Goal: Task Accomplishment & Management: Manage account settings

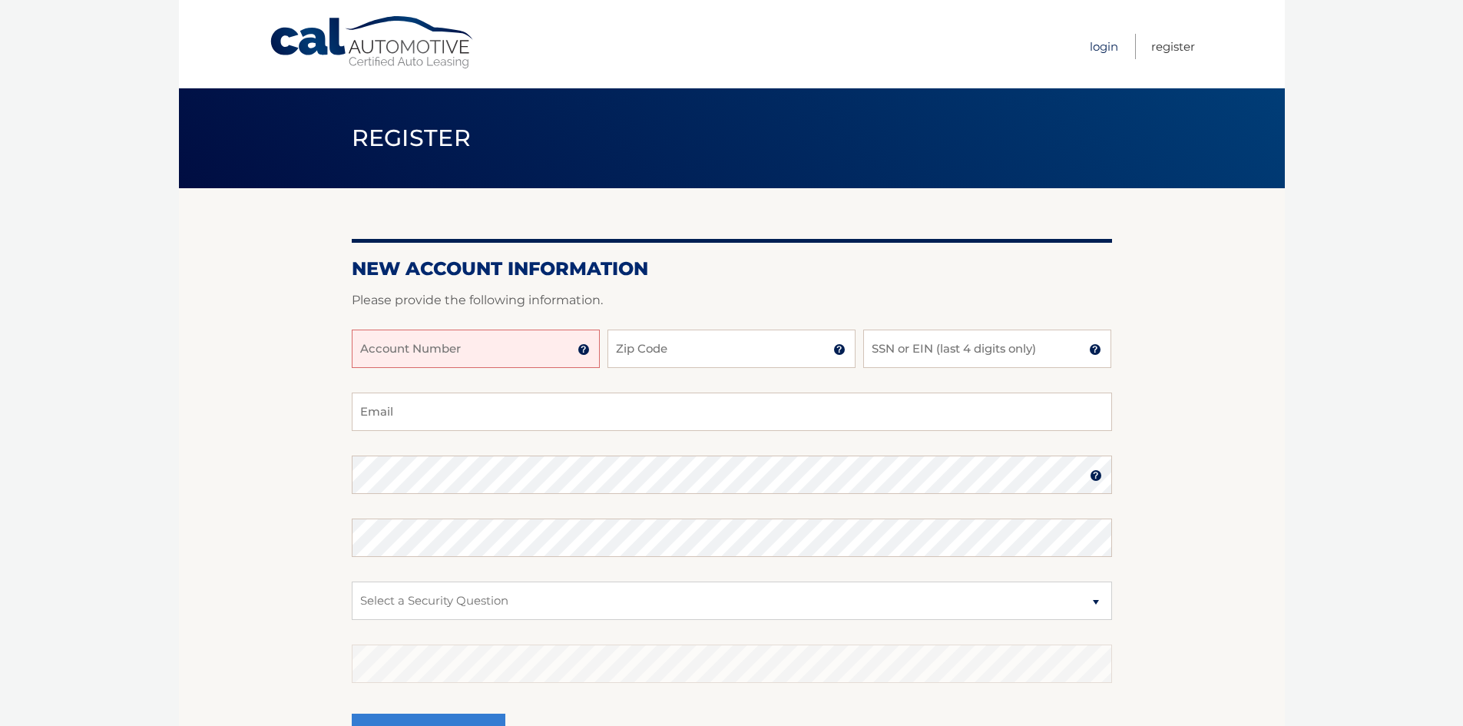
click at [1103, 52] on link "Login" at bounding box center [1104, 46] width 28 height 25
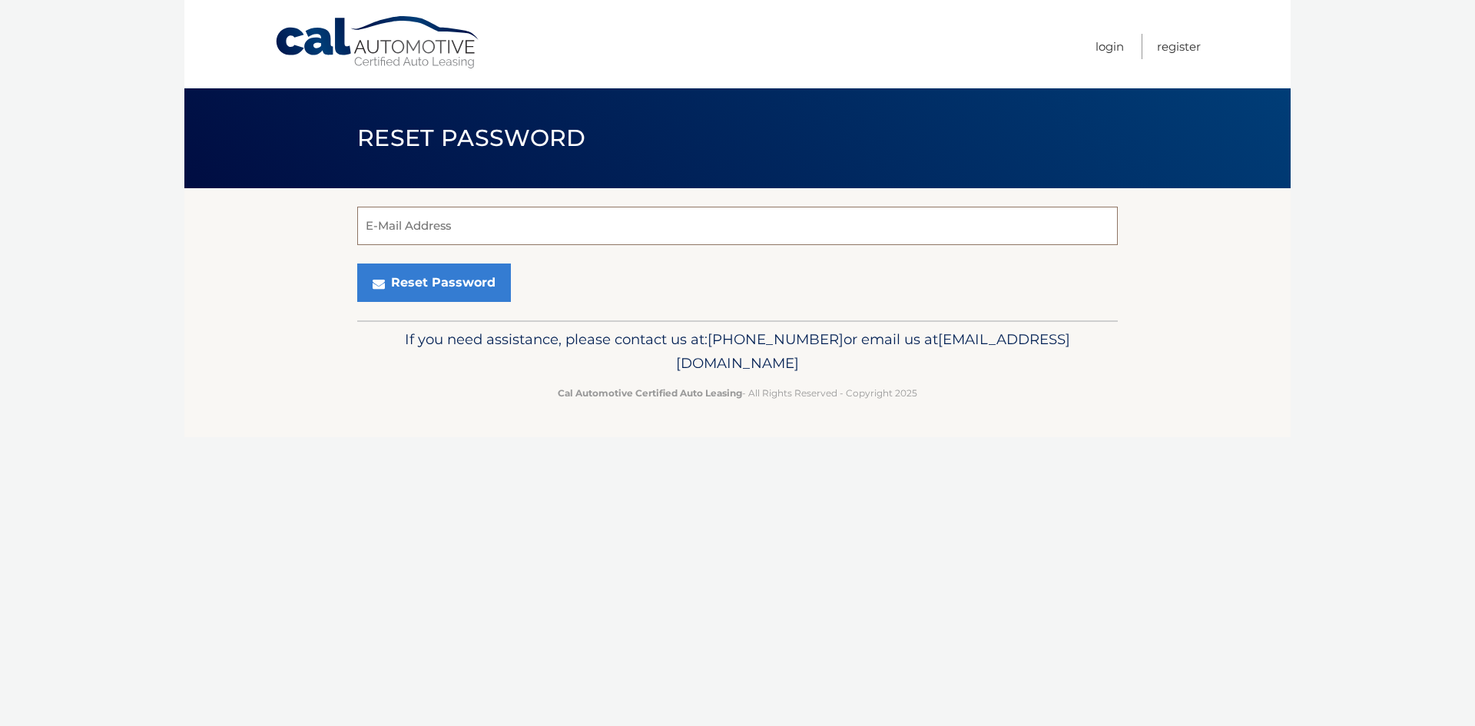
click at [472, 233] on input "E-Mail Address" at bounding box center [737, 226] width 760 height 38
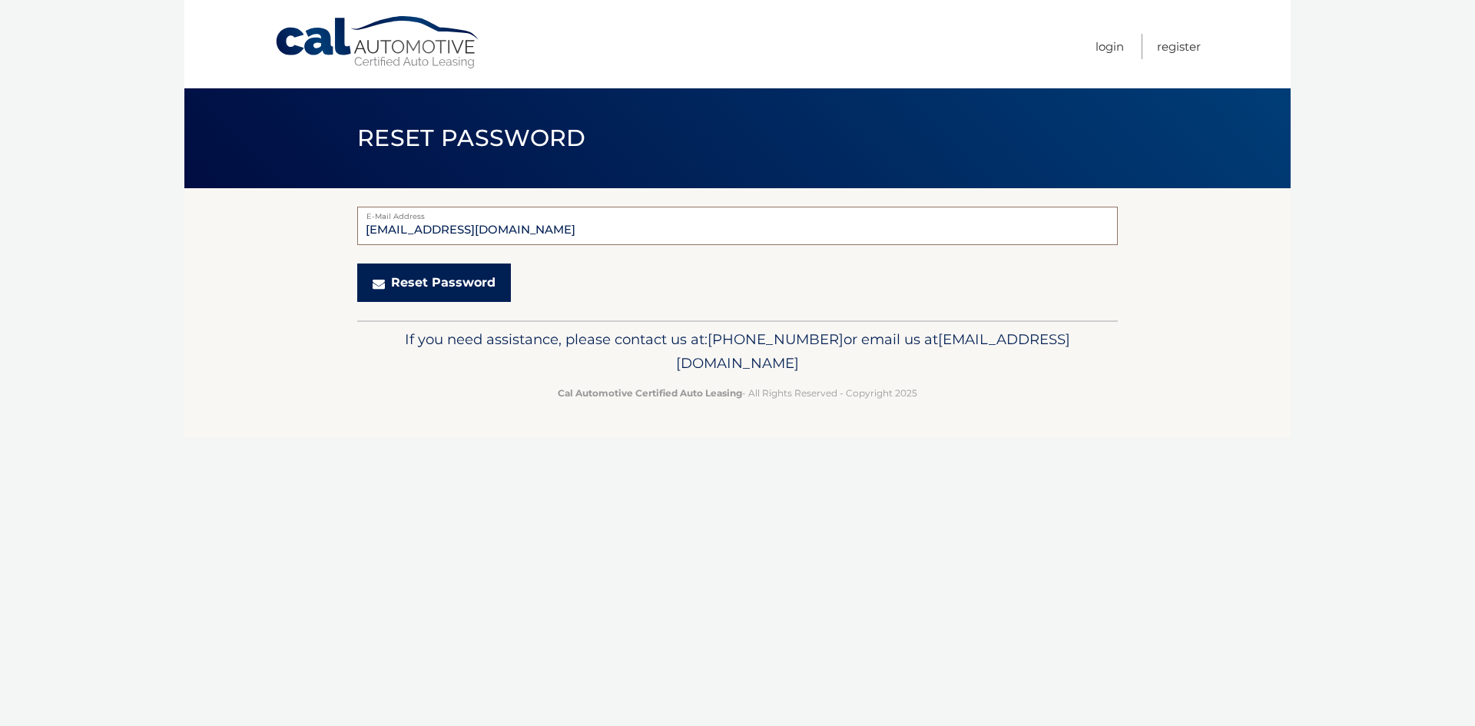
type input "[EMAIL_ADDRESS][DOMAIN_NAME]"
click at [464, 293] on button "Reset Password" at bounding box center [434, 282] width 154 height 38
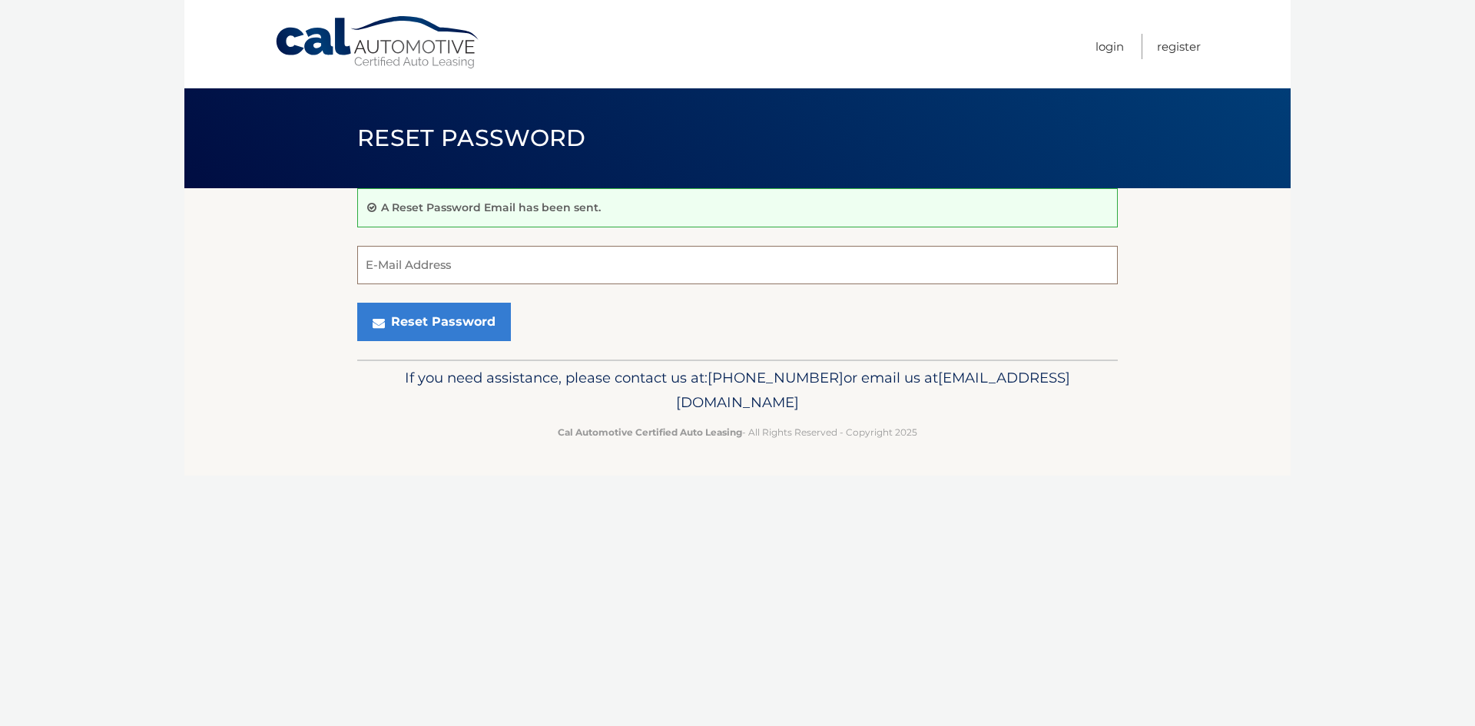
click at [462, 273] on input "E-Mail Address" at bounding box center [737, 265] width 760 height 38
